Goal: Information Seeking & Learning: Learn about a topic

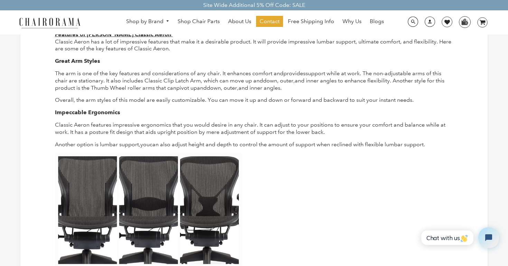
scroll to position [209, 0]
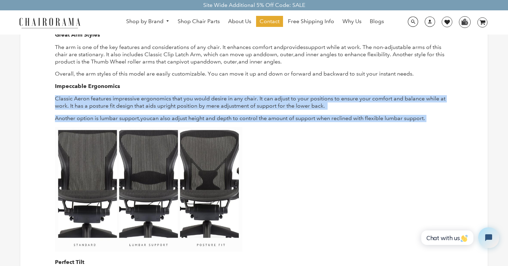
drag, startPoint x: 262, startPoint y: 88, endPoint x: 275, endPoint y: 117, distance: 32.2
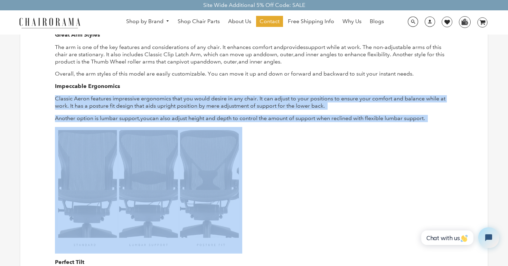
drag, startPoint x: 275, startPoint y: 117, endPoint x: 265, endPoint y: 88, distance: 30.8
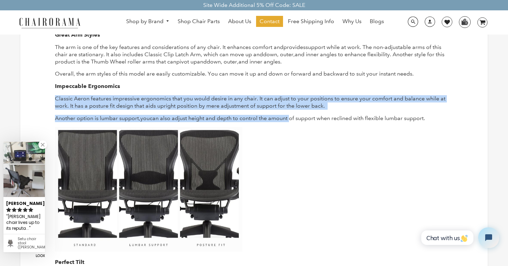
drag, startPoint x: 265, startPoint y: 88, endPoint x: 276, endPoint y: 115, distance: 29.3
click at [276, 115] on p "Another option is lumbar support, you can also adjust height and depth to contr…" at bounding box center [254, 118] width 398 height 7
drag, startPoint x: 276, startPoint y: 115, endPoint x: 274, endPoint y: 86, distance: 29.8
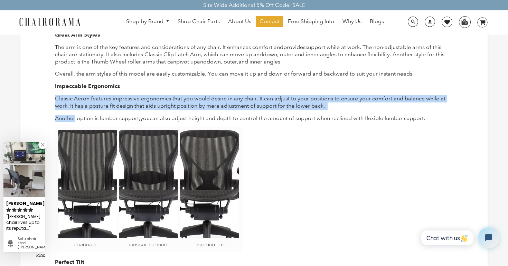
drag, startPoint x: 274, startPoint y: 86, endPoint x: 323, endPoint y: 105, distance: 53.5
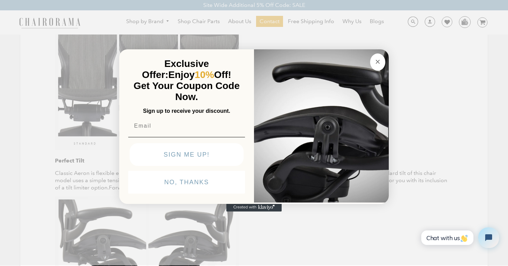
scroll to position [321, 0]
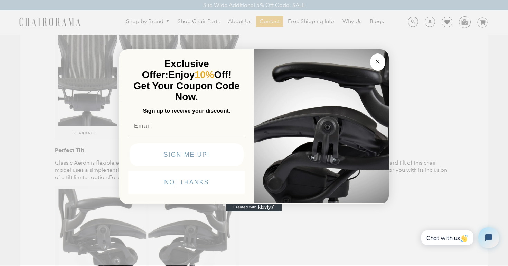
click at [378, 59] on circle "Close dialog" at bounding box center [378, 62] width 8 height 8
